Goal: Task Accomplishment & Management: Manage account settings

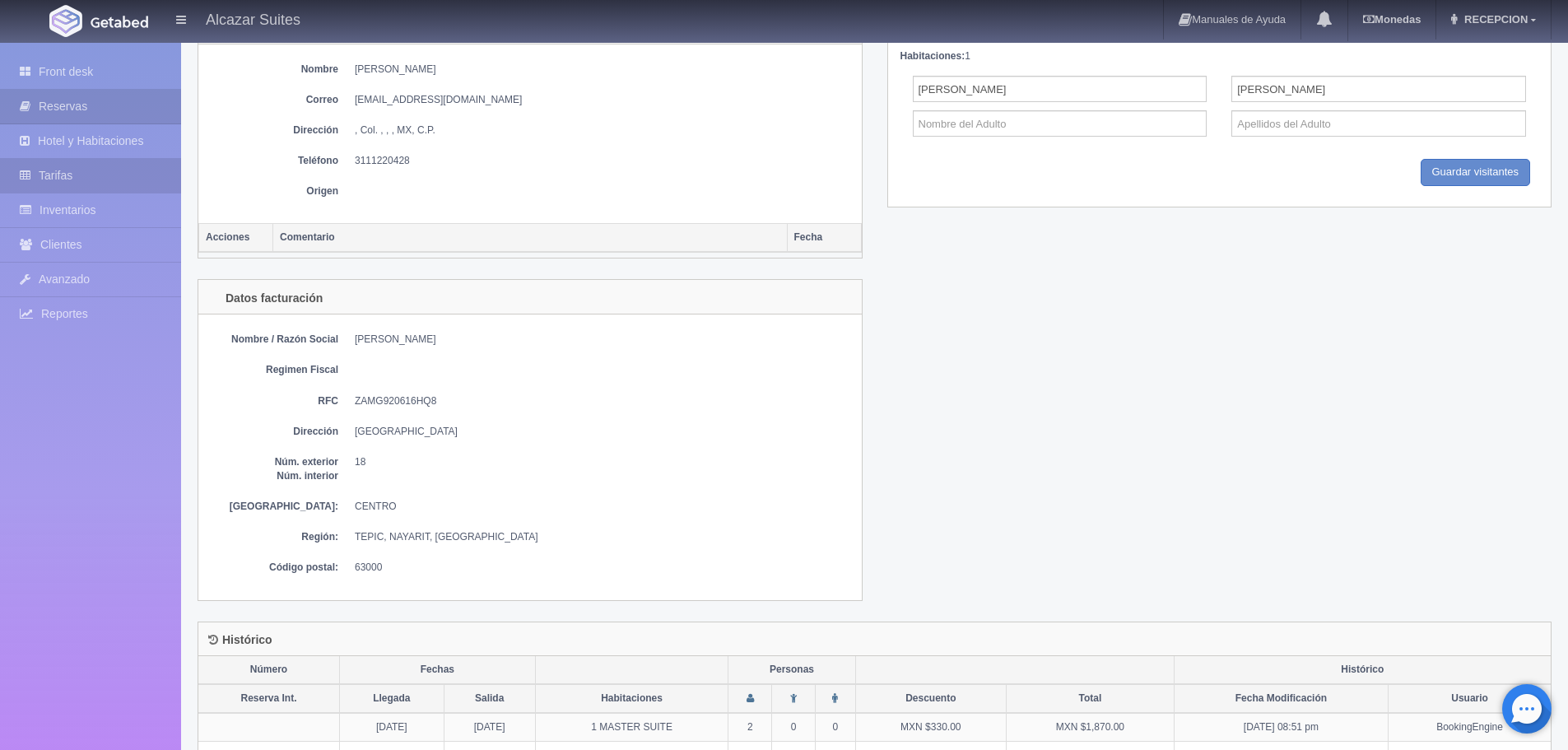
scroll to position [695, 0]
click at [97, 218] on link "Inventarios" at bounding box center [91, 210] width 181 height 34
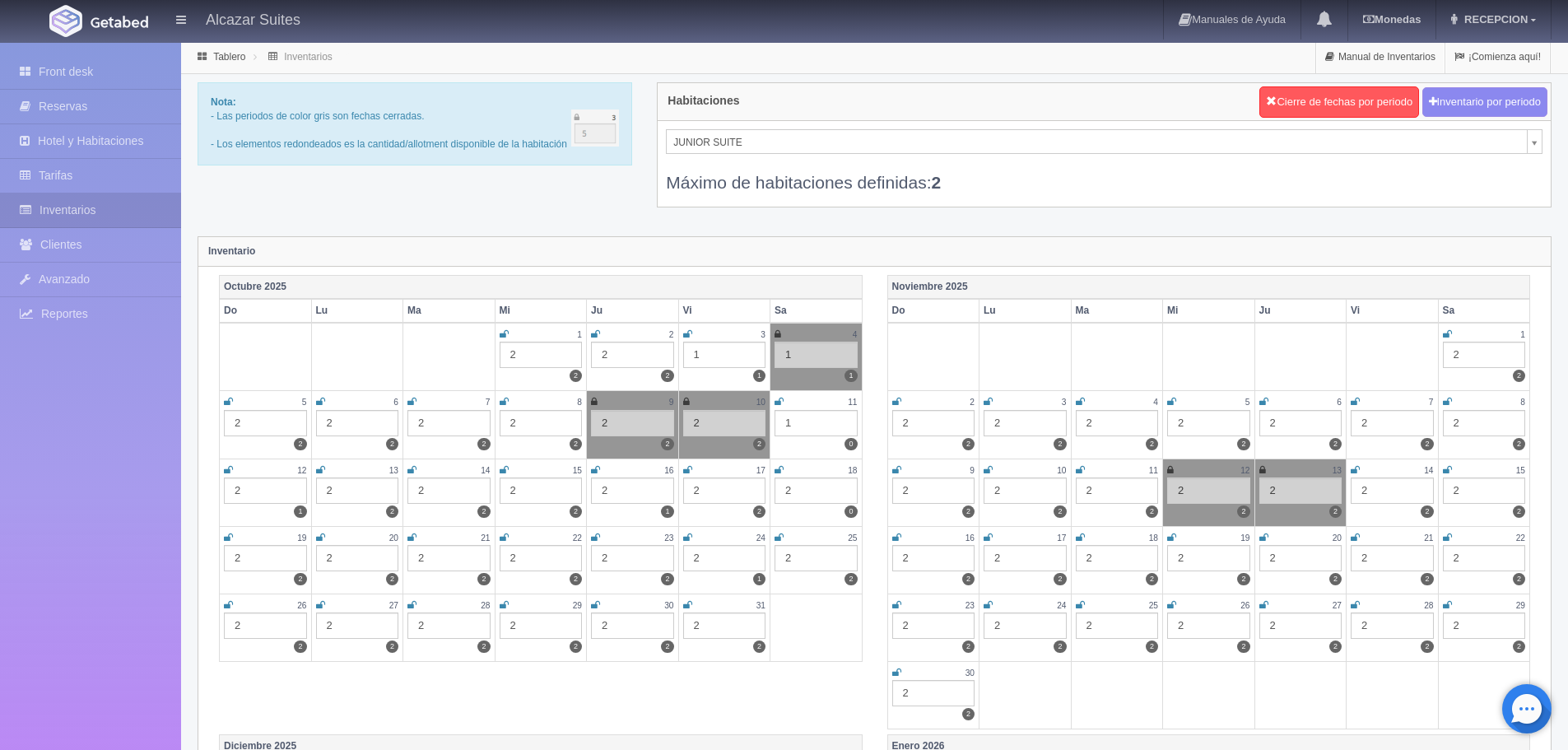
click at [592, 542] on icon at bounding box center [595, 538] width 9 height 10
click at [680, 535] on td "24 2 1" at bounding box center [724, 560] width 92 height 68
click at [686, 538] on icon at bounding box center [687, 538] width 9 height 10
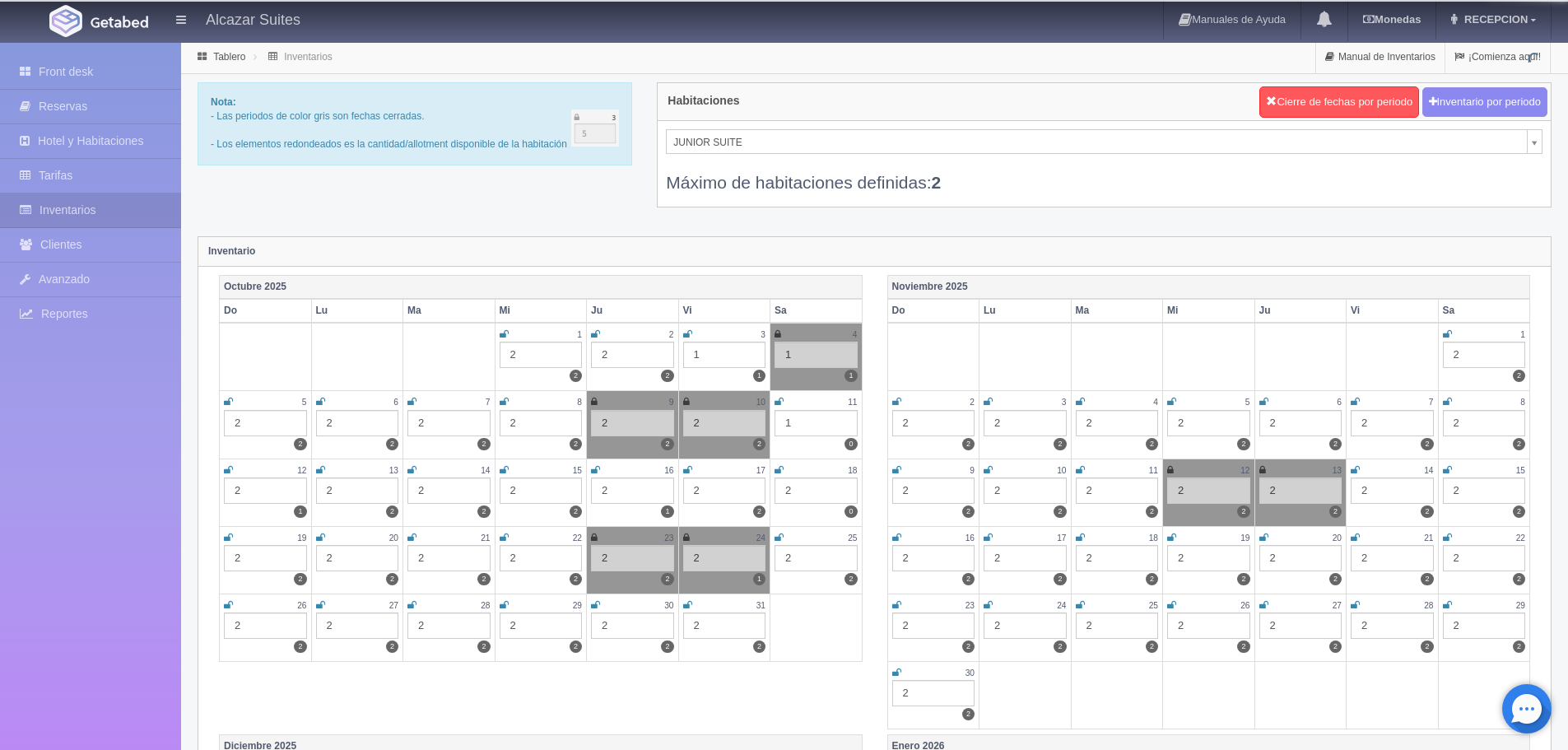
click at [782, 535] on icon at bounding box center [779, 538] width 9 height 10
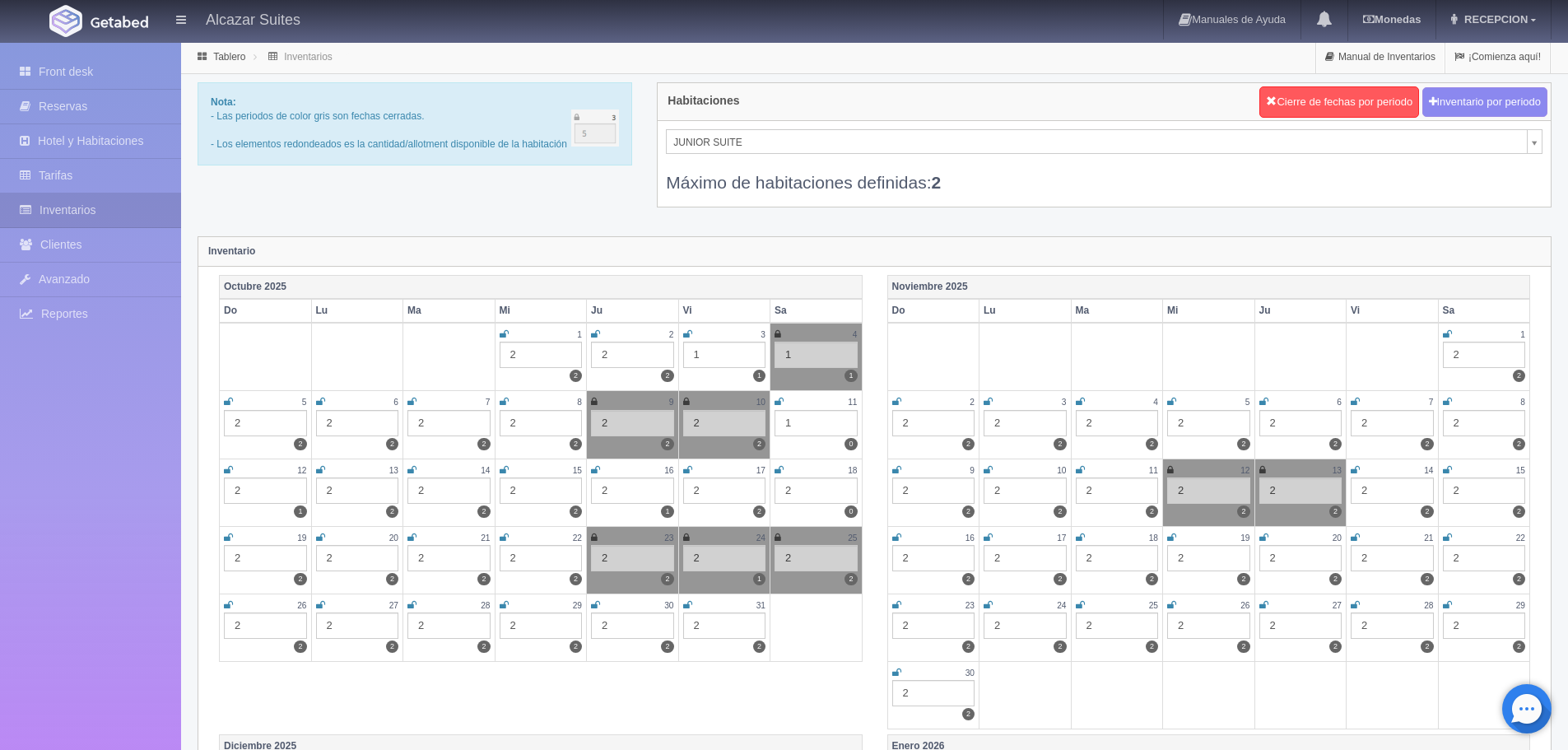
click at [500, 541] on icon at bounding box center [504, 538] width 9 height 10
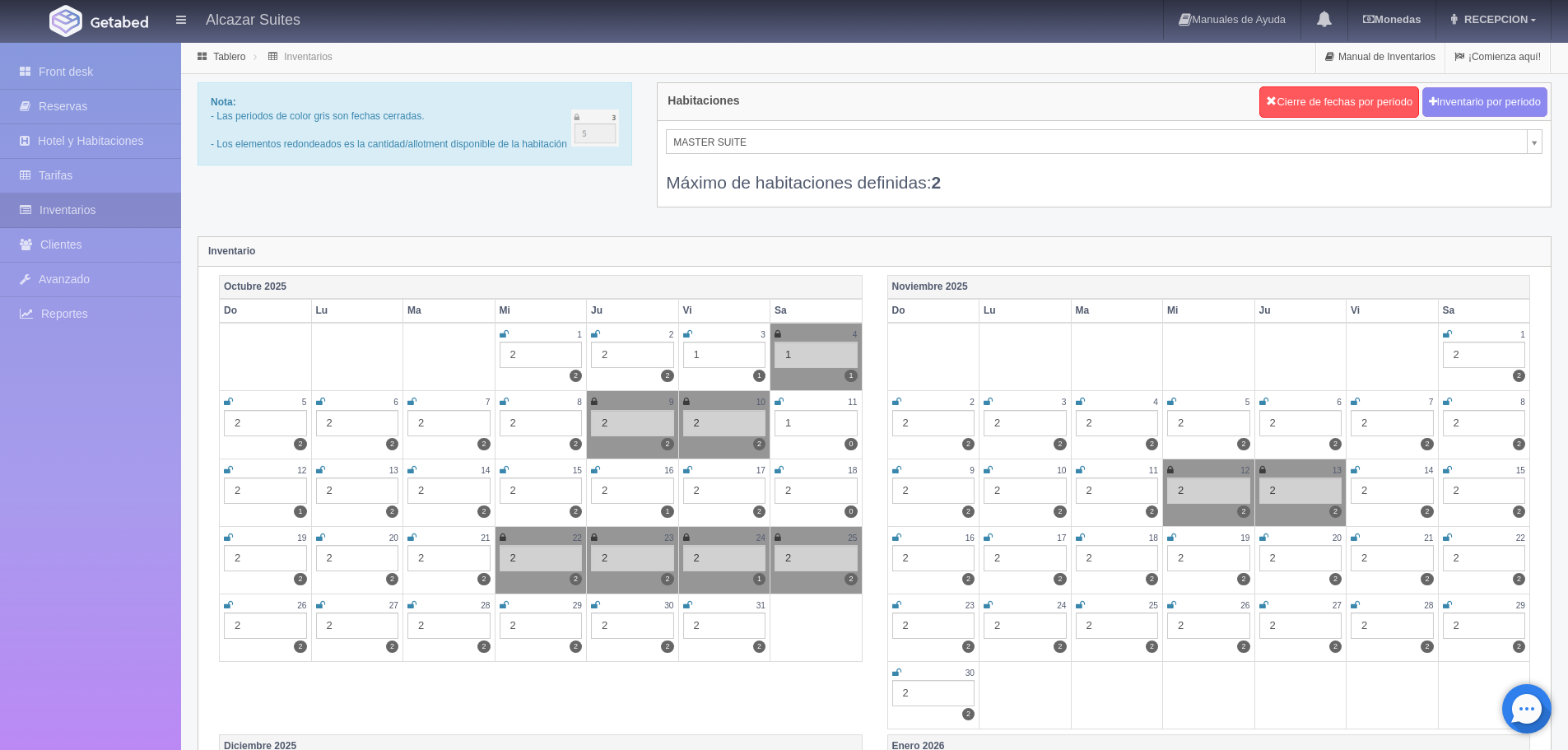
select select "305"
